Goal: Information Seeking & Learning: Understand process/instructions

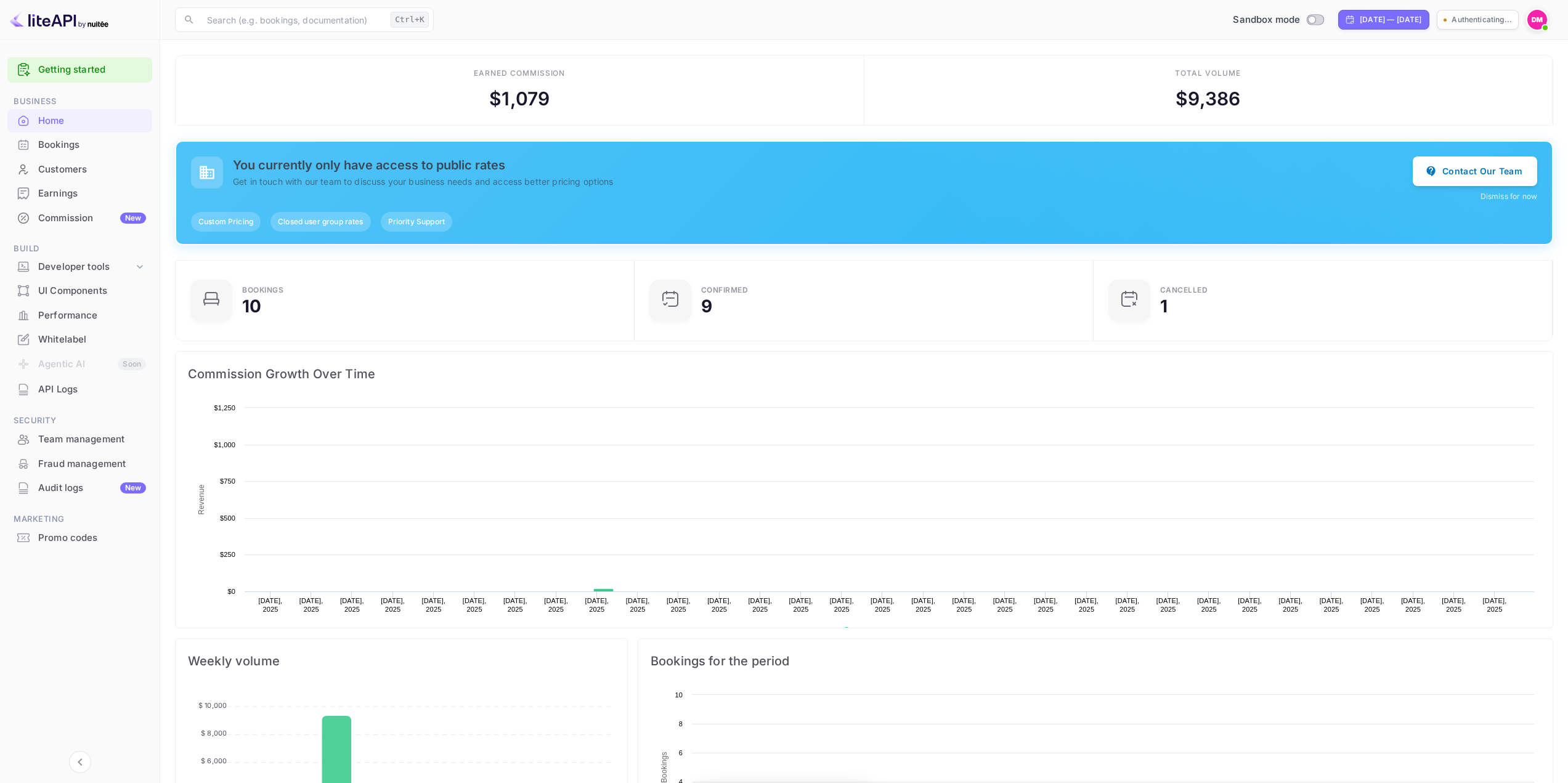
scroll to position [191, 443]
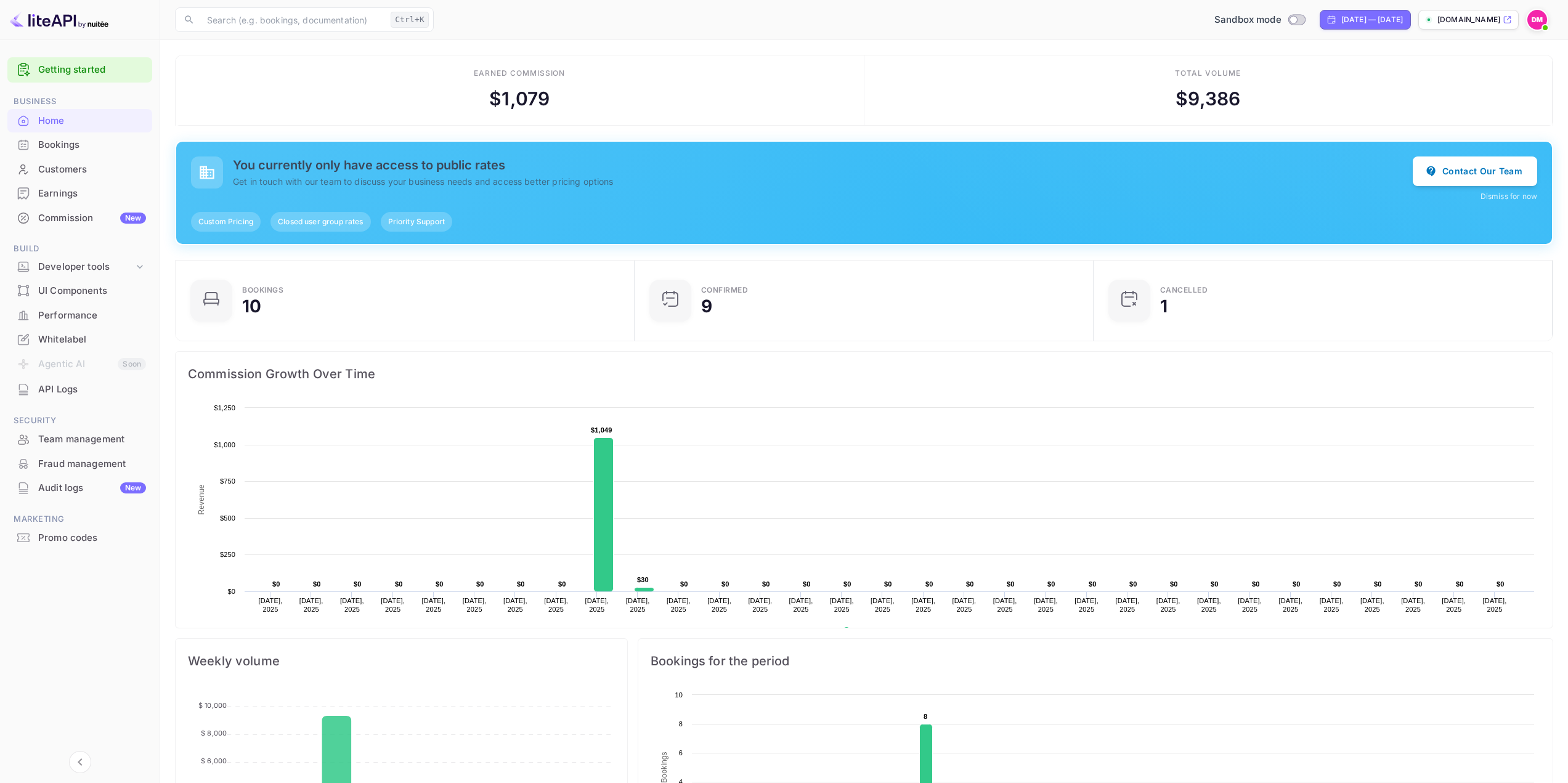
click at [46, 279] on li "UI Components" at bounding box center [79, 291] width 145 height 25
click at [48, 275] on div "Developer tools" at bounding box center [79, 267] width 145 height 22
click at [72, 289] on p "API docs and SDKs" at bounding box center [82, 287] width 80 height 13
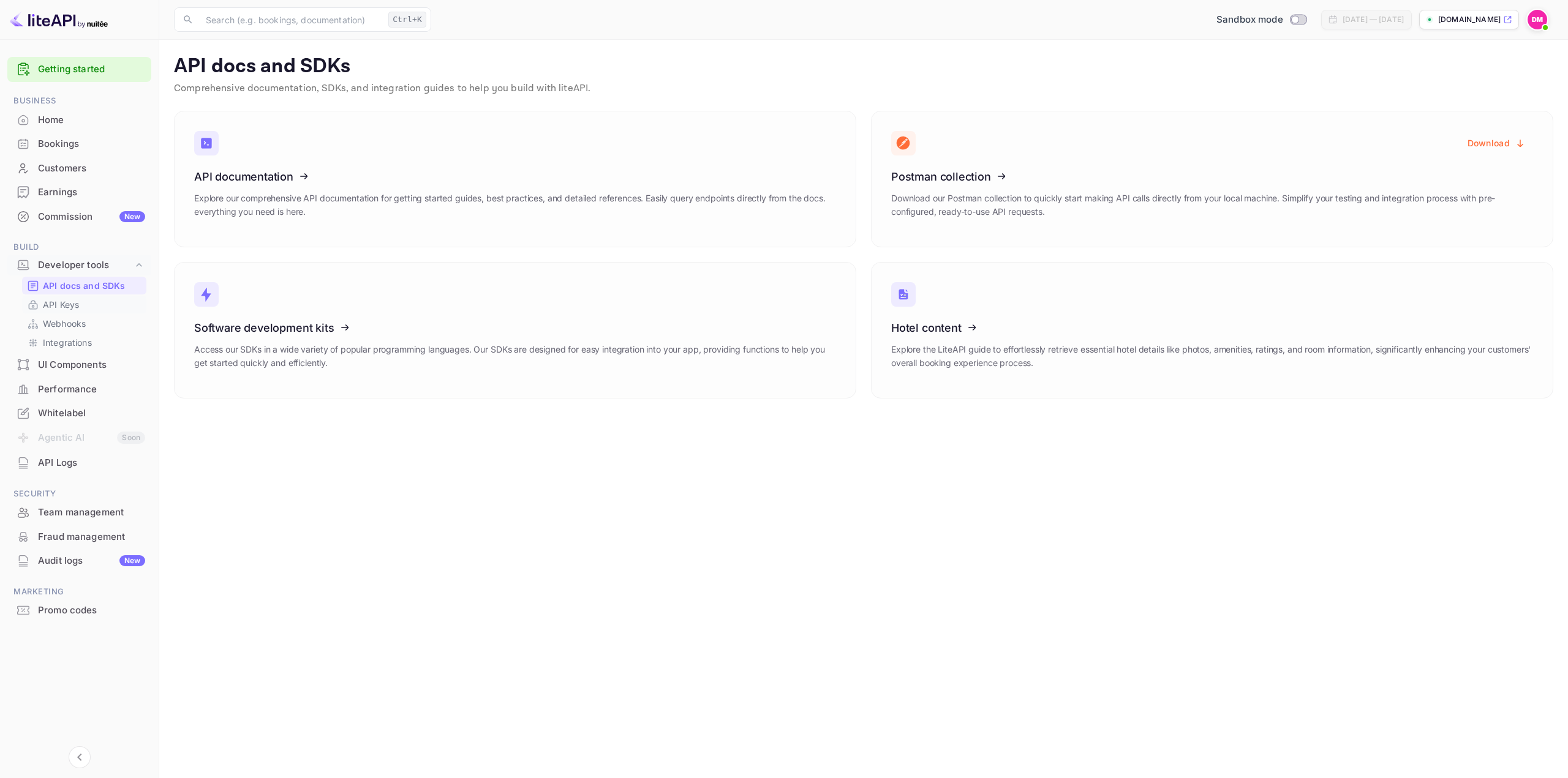
click at [53, 306] on p "API Keys" at bounding box center [60, 304] width 36 height 13
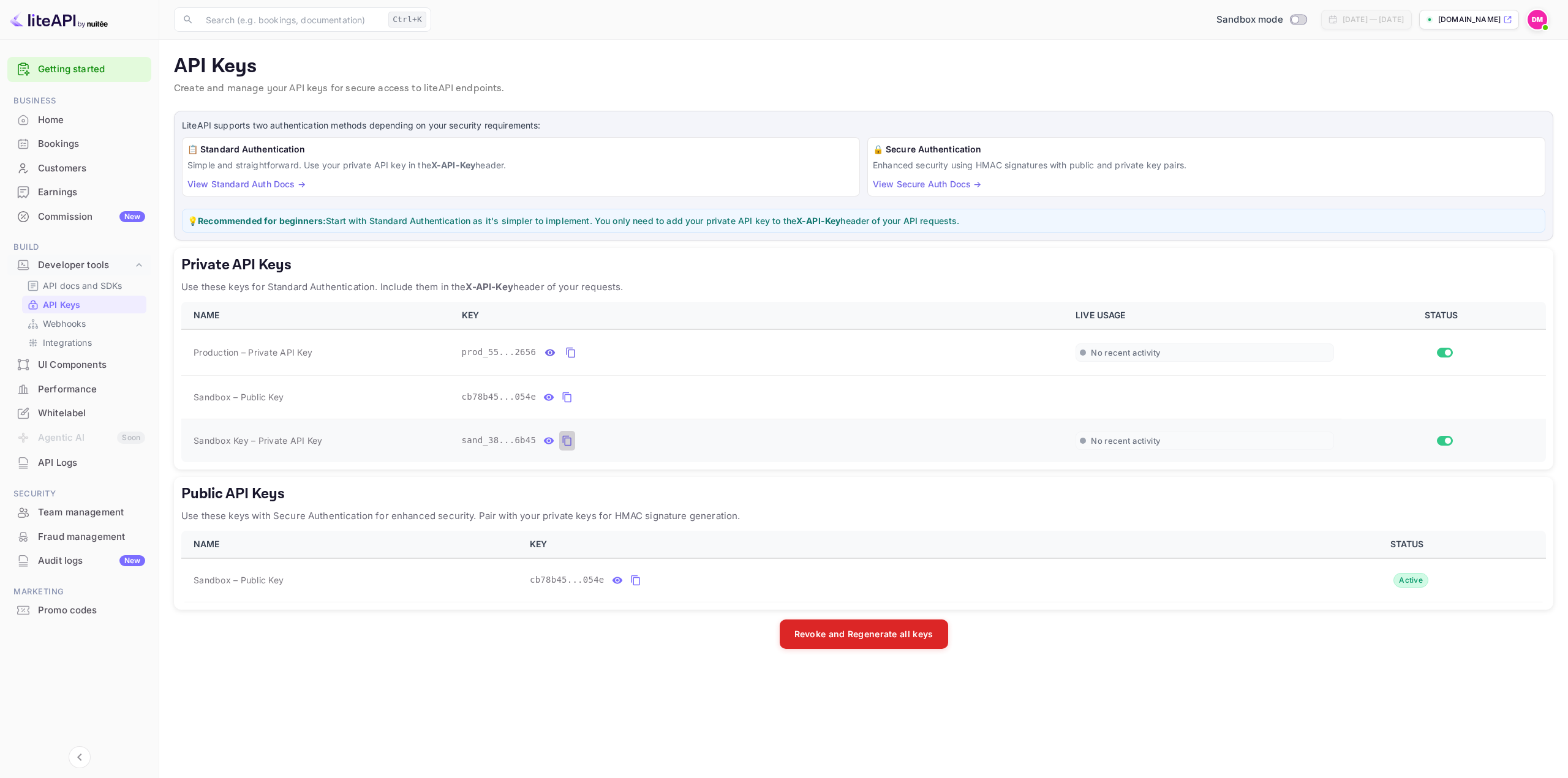
click at [564, 438] on icon "private api keys table" at bounding box center [567, 441] width 9 height 10
click at [88, 292] on p "API docs and SDKs" at bounding box center [82, 285] width 79 height 13
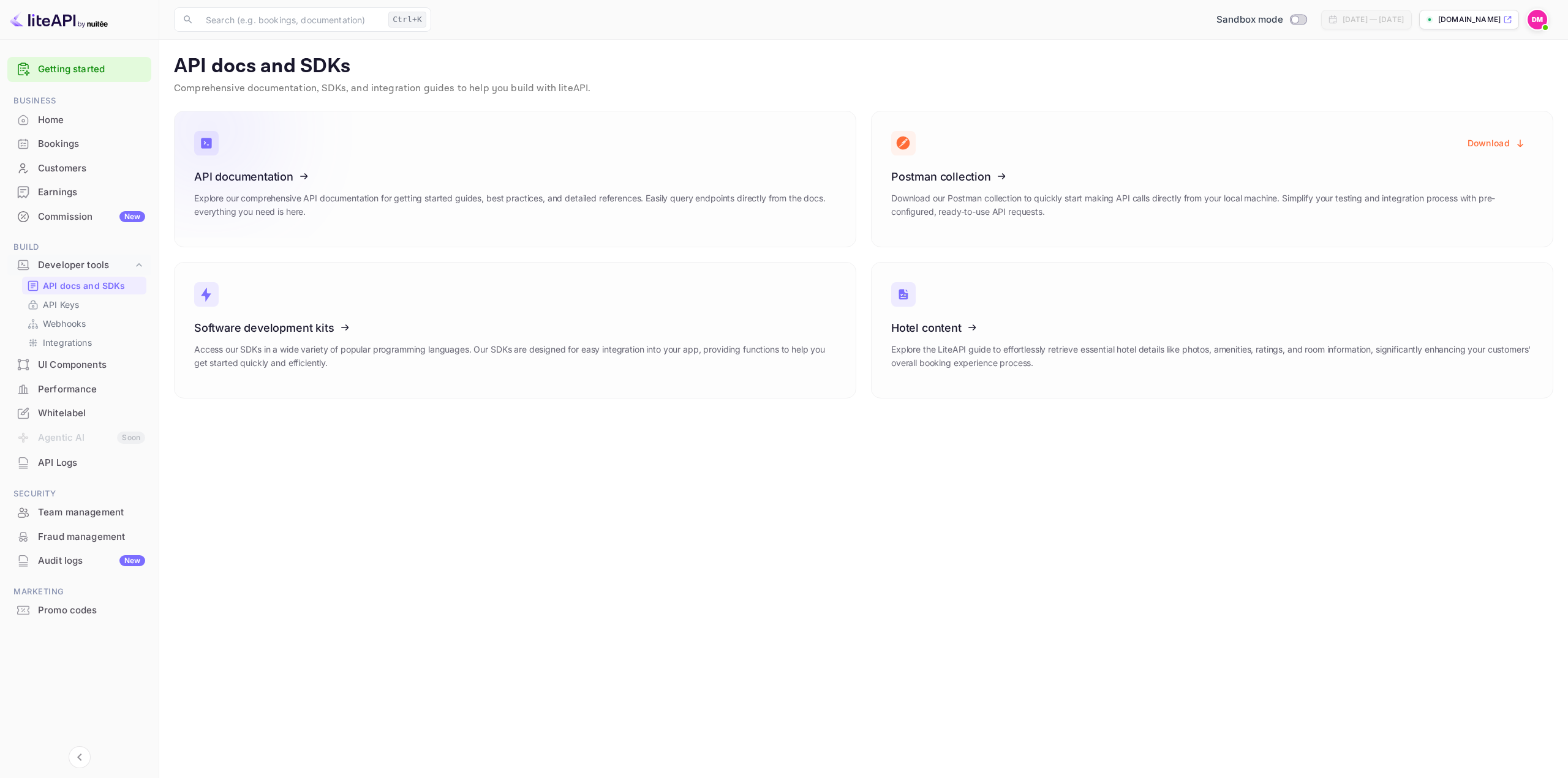
click at [379, 151] on link "API documentation Explore our comprehensive API documentation for getting start…" at bounding box center [515, 179] width 682 height 137
